Goal: Task Accomplishment & Management: Use online tool/utility

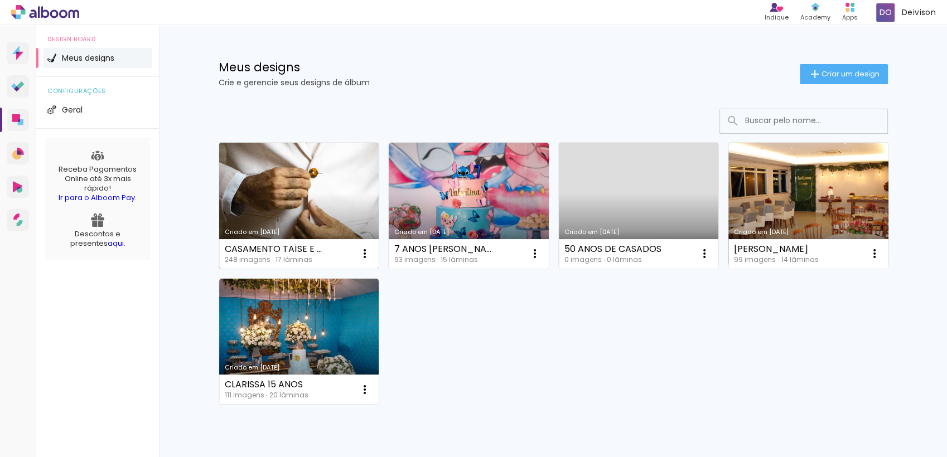
click at [284, 185] on link "Criado em [DATE]" at bounding box center [299, 206] width 160 height 126
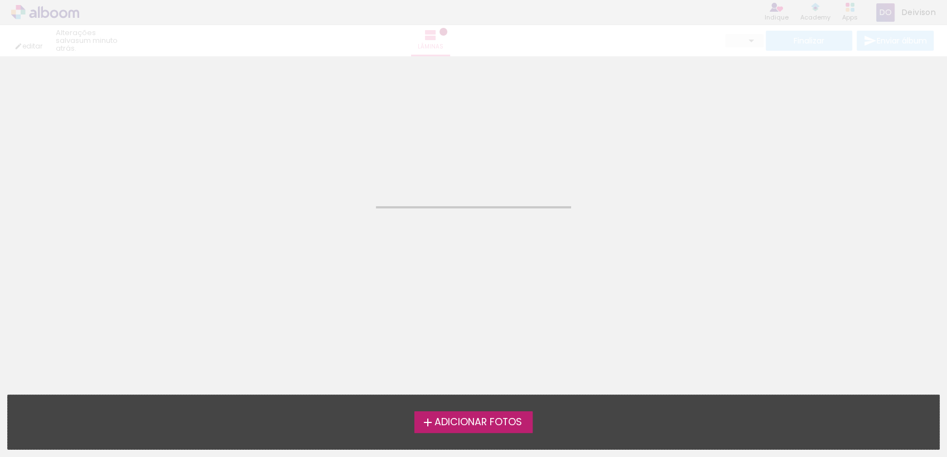
click at [660, 200] on neon-animated-pages "Confirmar Cancelar" at bounding box center [473, 256] width 947 height 401
